Goal: Information Seeking & Learning: Check status

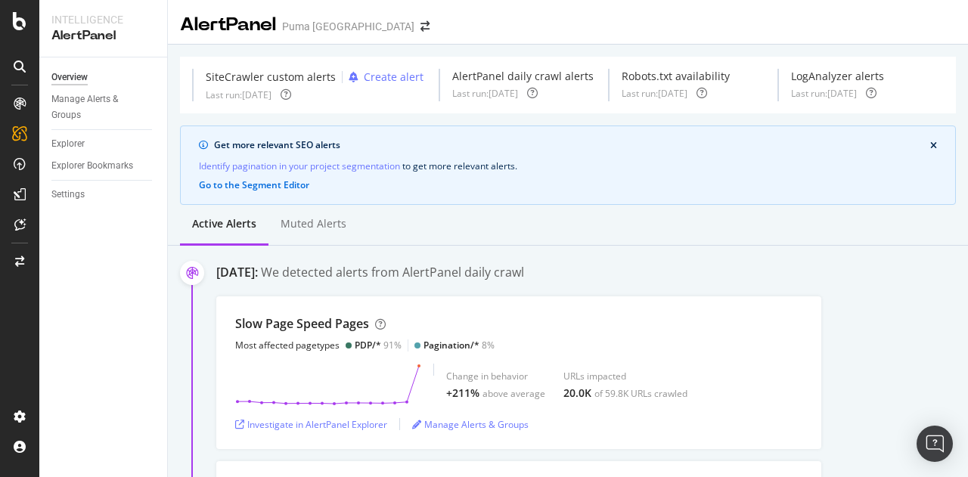
scroll to position [151, 0]
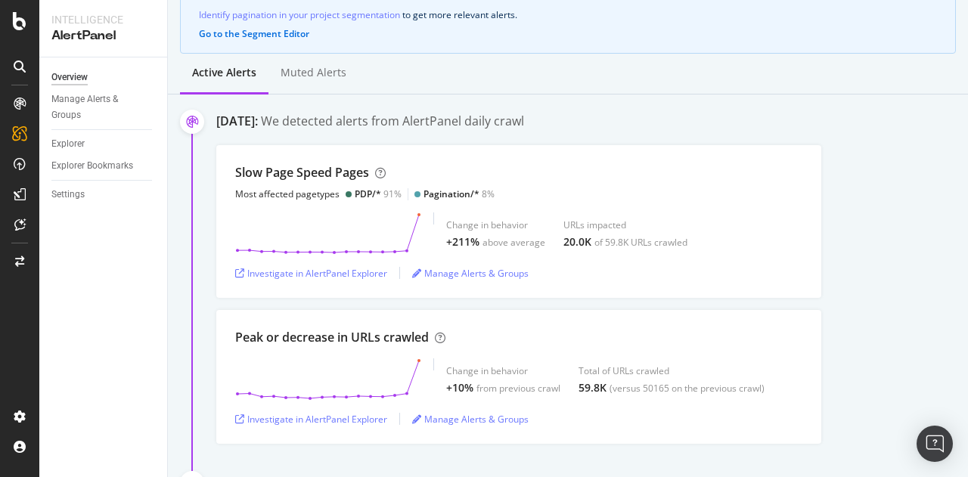
click at [705, 76] on div "Active alerts Muted alerts" at bounding box center [568, 74] width 800 height 41
click at [707, 39] on div "Get more relevant SEO alerts Identify pagination in your project segmentation t…" at bounding box center [568, 13] width 776 height 79
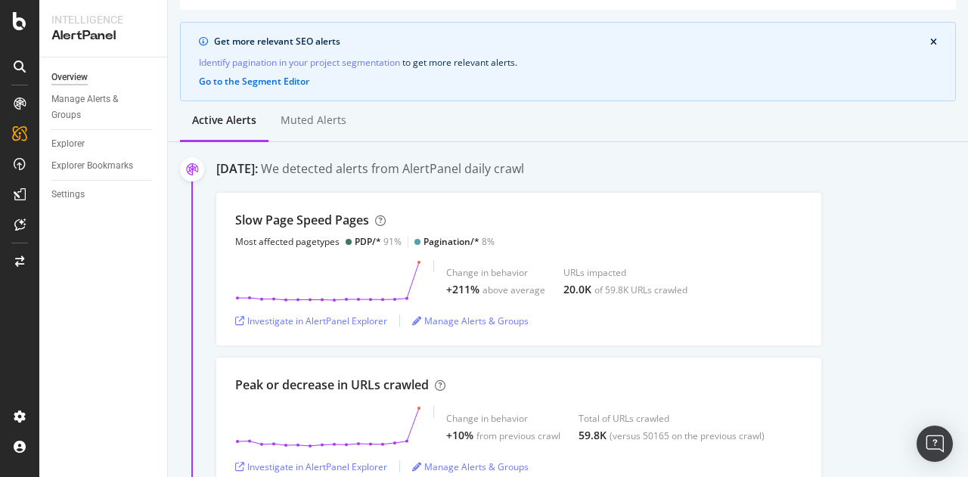
scroll to position [98, 0]
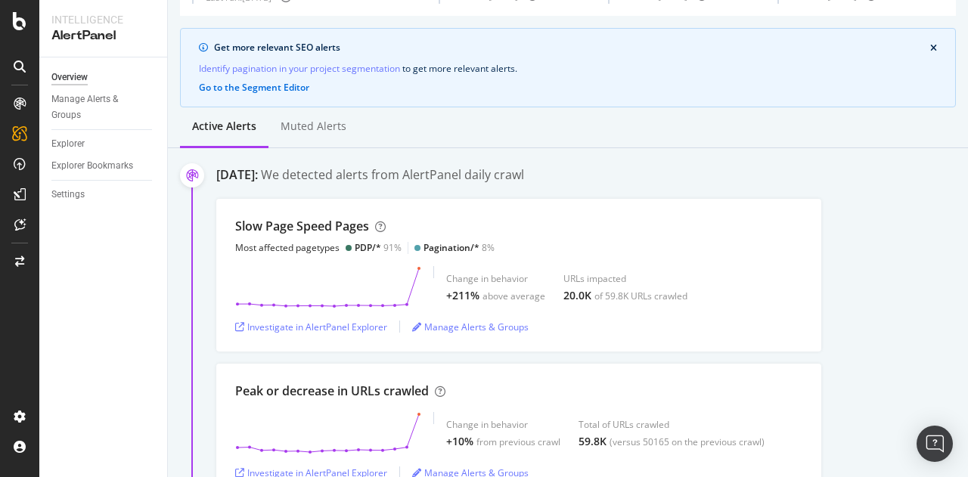
click at [725, 80] on div "Get more relevant SEO alerts Identify pagination in your project segmentation t…" at bounding box center [568, 67] width 776 height 79
click at [873, 205] on div "Slow Page Speed Pages Most affected pagetypes PDP/* 91% Pagination/* 8% Change …" at bounding box center [592, 275] width 752 height 153
click at [912, 208] on div "Slow Page Speed Pages Most affected pagetypes PDP/* 91% Pagination/* 8% Change …" at bounding box center [592, 275] width 752 height 153
click at [898, 170] on div "[DATE]: We detected alerts from AlertPanel daily crawl" at bounding box center [592, 176] width 752 height 20
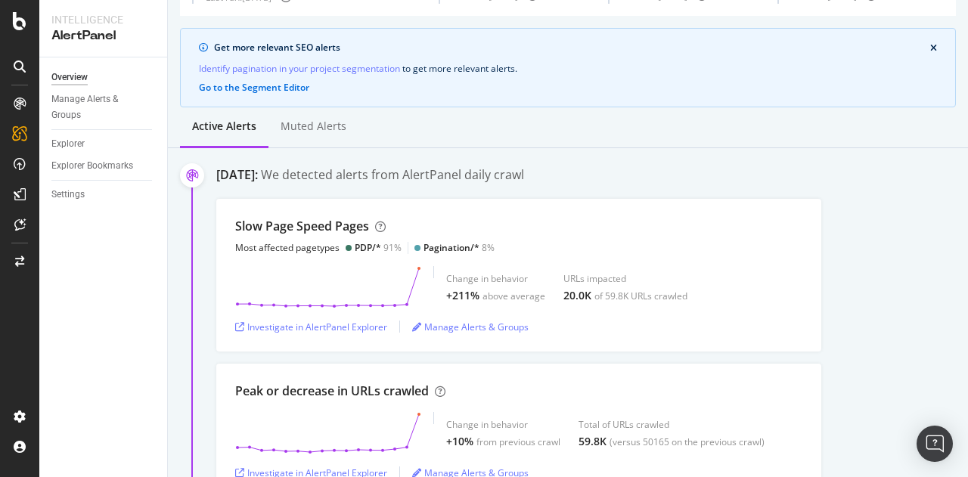
click at [805, 64] on div "Identify pagination in your project segmentation to get more relevant alerts ." at bounding box center [568, 69] width 738 height 16
click at [879, 141] on div "Active alerts Muted alerts" at bounding box center [568, 127] width 800 height 41
click at [883, 183] on div "[DATE]: We detected alerts from AlertPanel daily crawl" at bounding box center [592, 176] width 752 height 20
click at [874, 264] on div "Slow Page Speed Pages Most affected pagetypes PDP/* 91% Pagination/* 8% Change …" at bounding box center [592, 275] width 752 height 153
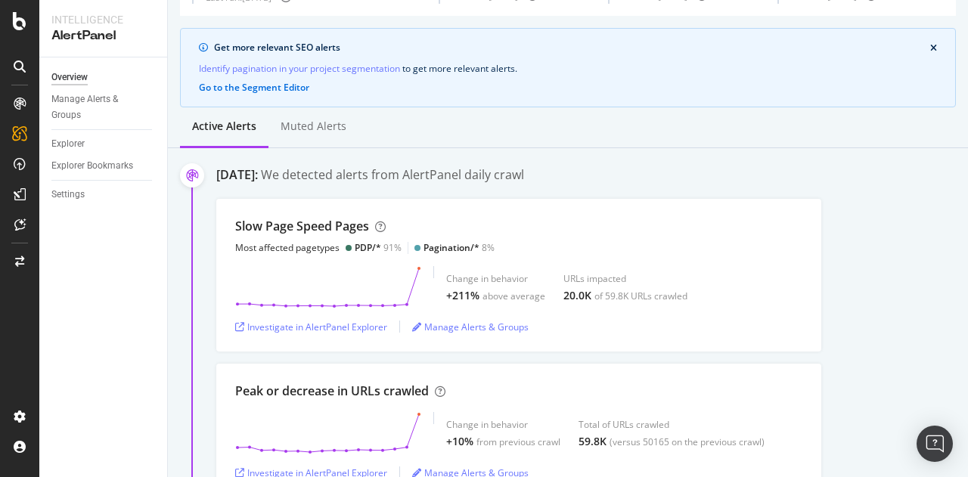
click at [889, 265] on div "Slow Page Speed Pages Most affected pagetypes PDP/* 91% Pagination/* 8% Change …" at bounding box center [592, 275] width 752 height 153
click at [891, 203] on div "Slow Page Speed Pages Most affected pagetypes PDP/* 91% Pagination/* 8% Change …" at bounding box center [592, 275] width 752 height 153
click at [877, 200] on div "Slow Page Speed Pages Most affected pagetypes PDP/* 91% Pagination/* 8% Change …" at bounding box center [592, 275] width 752 height 153
click at [917, 206] on div "Slow Page Speed Pages Most affected pagetypes PDP/* 91% Pagination/* 8% Change …" at bounding box center [592, 275] width 752 height 153
click at [888, 211] on div "Slow Page Speed Pages Most affected pagetypes PDP/* 91% Pagination/* 8% Change …" at bounding box center [592, 275] width 752 height 153
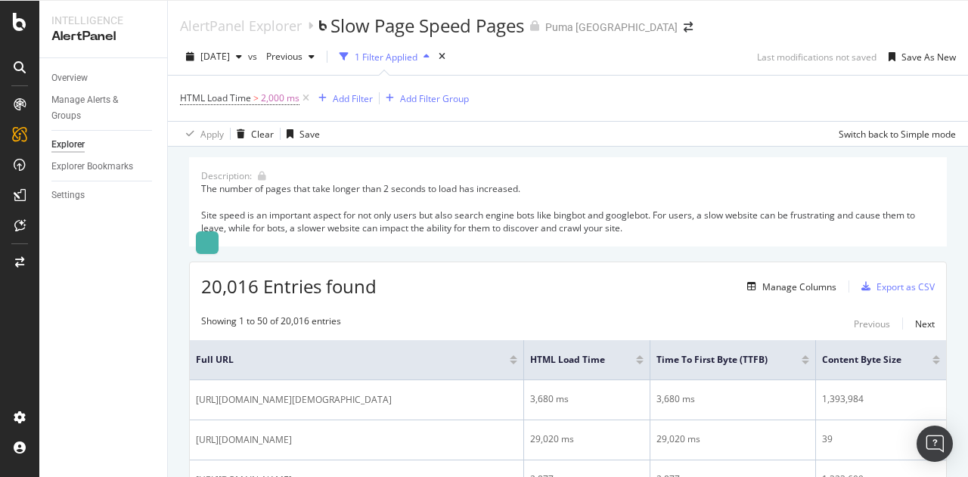
scroll to position [391, 0]
